Goal: Find specific page/section

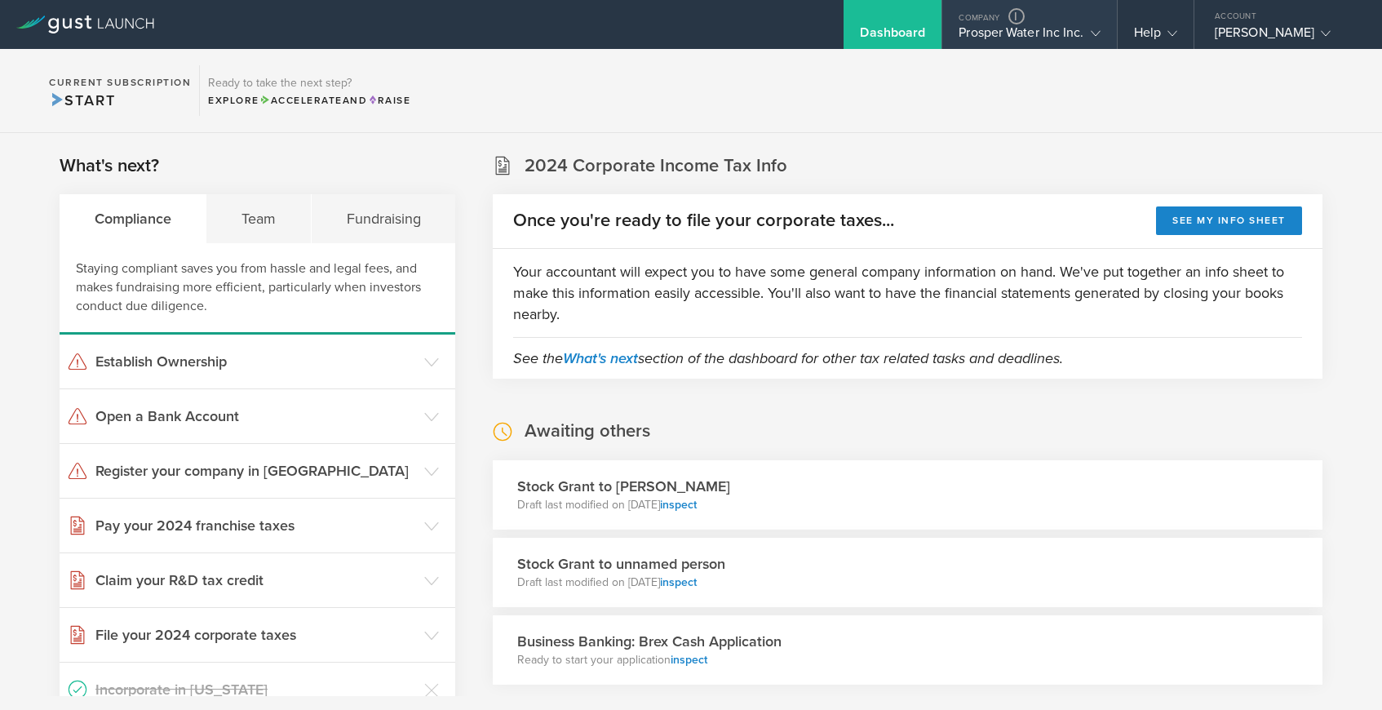
click at [1015, 27] on div "Prosper Water Inc Inc." at bounding box center [1029, 36] width 141 height 24
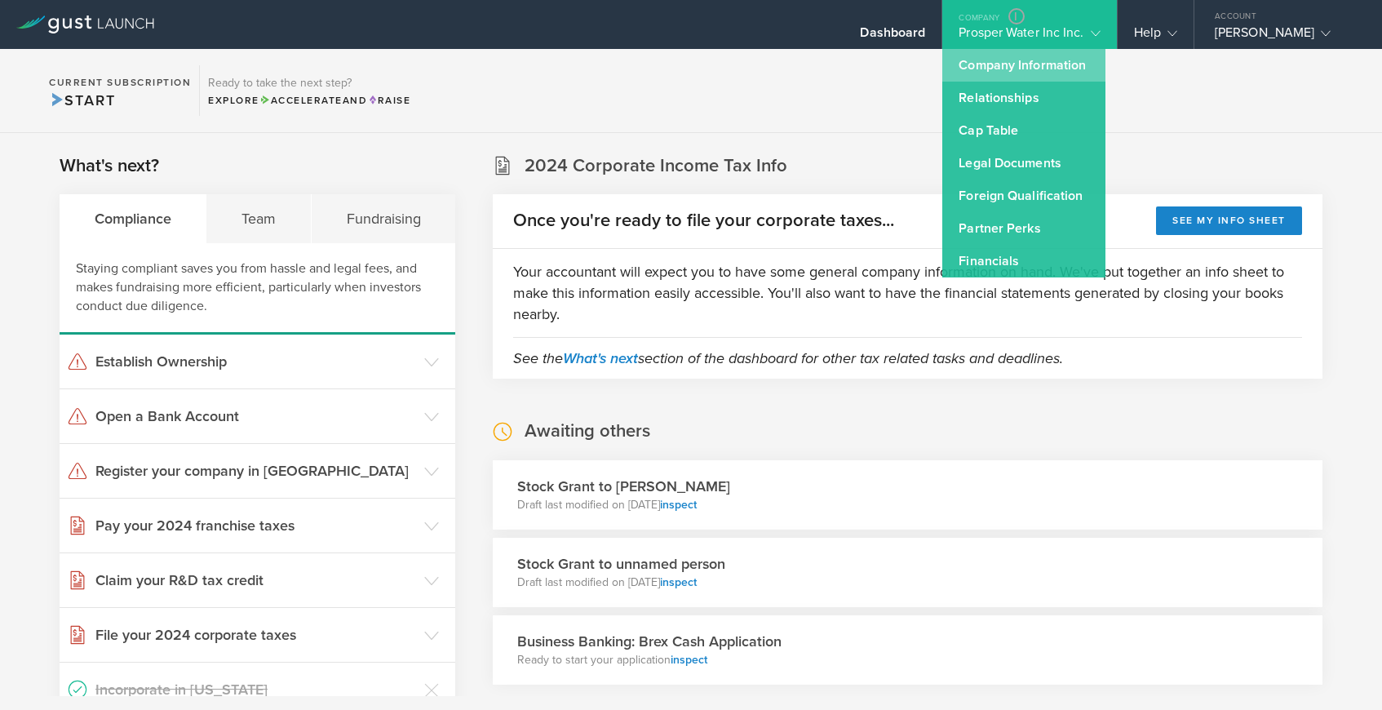
click at [992, 64] on link "Company Information" at bounding box center [1023, 65] width 163 height 33
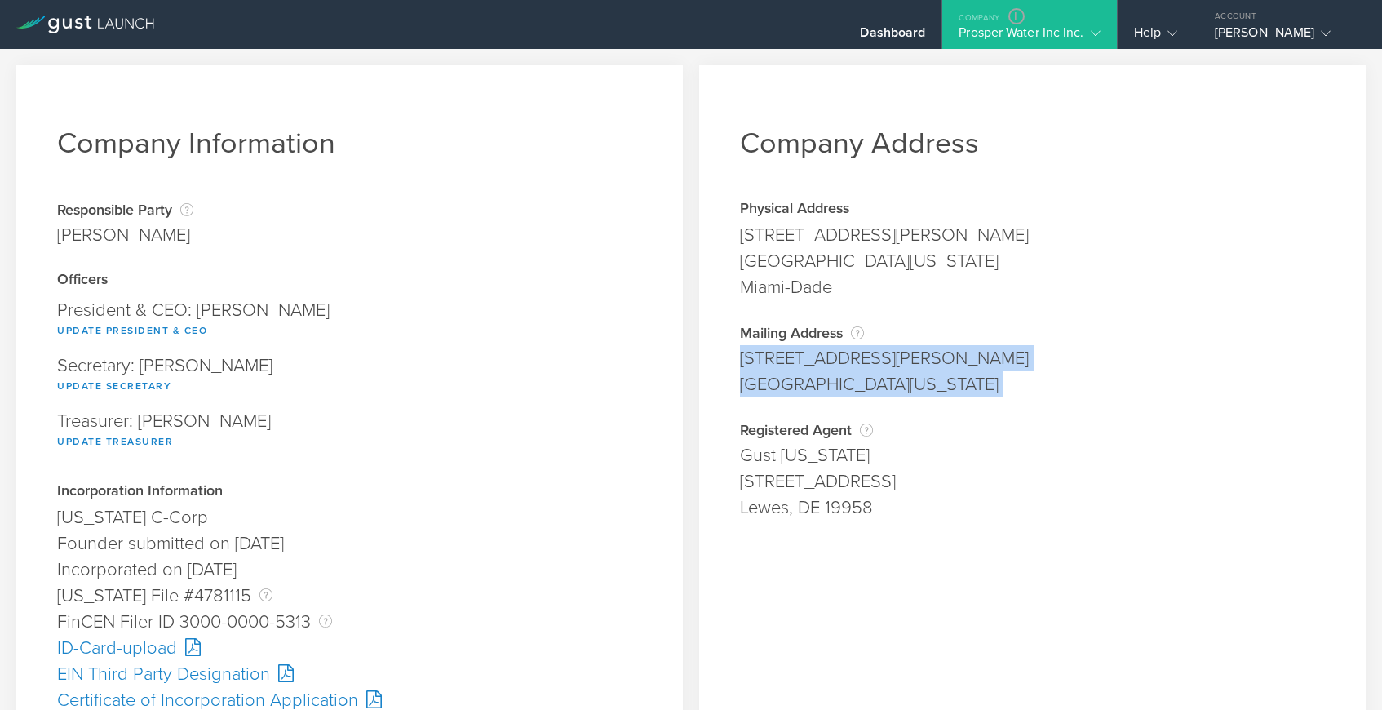
drag, startPoint x: 743, startPoint y: 352, endPoint x: 952, endPoint y: 399, distance: 214.1
click at [952, 399] on div "Company Address Physical Address [STREET_ADDRESS][PERSON_NAME][US_STATE] Miami-…" at bounding box center [1032, 690] width 667 height 1251
copy div "[STREET_ADDRESS][PERSON_NAME][US_STATE] Address is required. City is required. …"
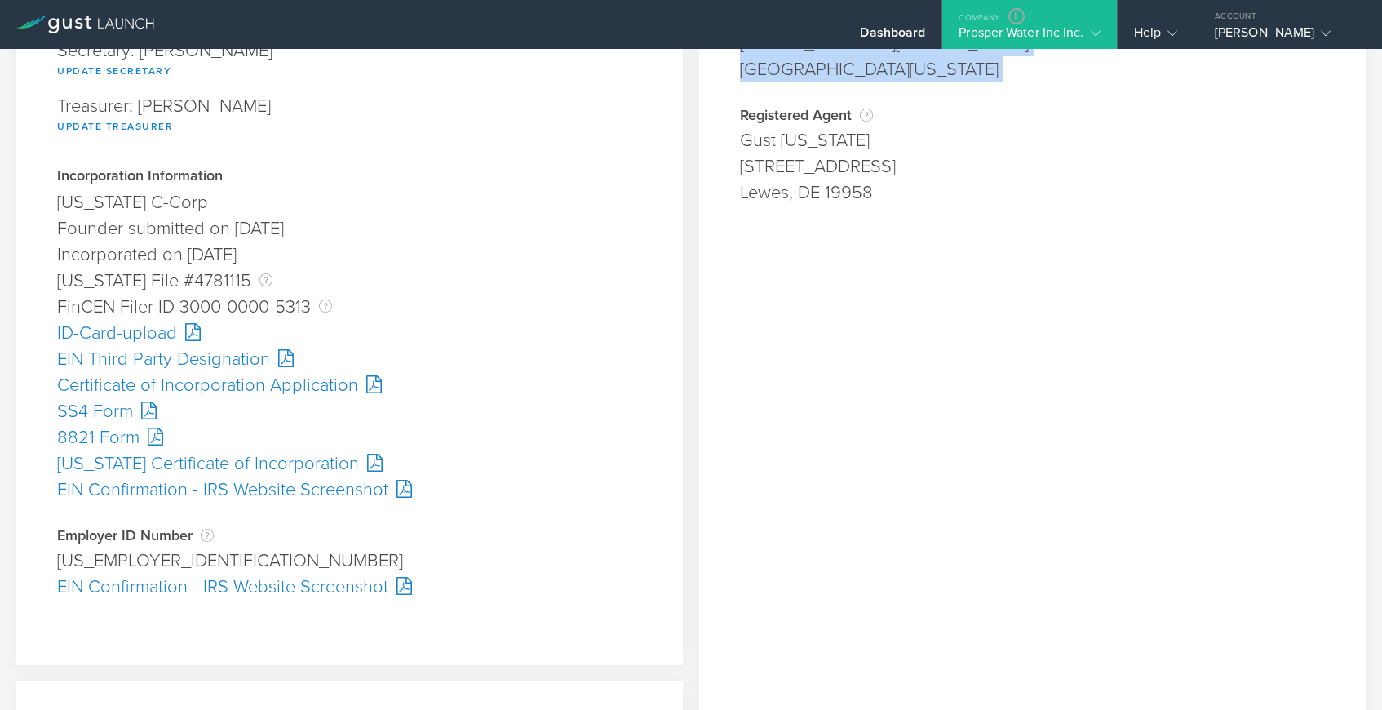
scroll to position [316, 0]
click at [213, 456] on div "[US_STATE] Certificate of Incorporation" at bounding box center [349, 463] width 585 height 26
click at [125, 350] on div "EIN Third Party Designation" at bounding box center [349, 358] width 585 height 26
